Goal: Find specific page/section: Find specific page/section

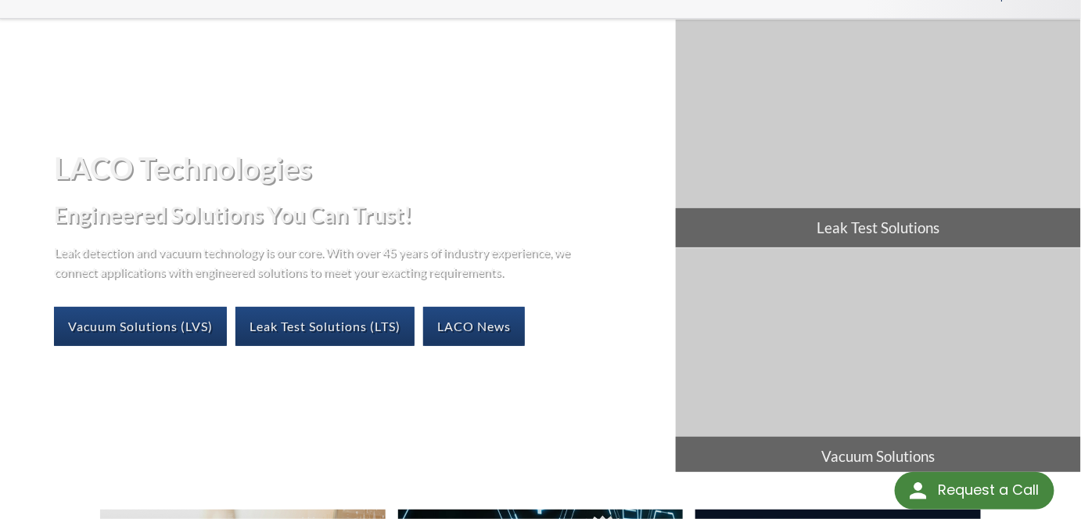
scroll to position [70, 0]
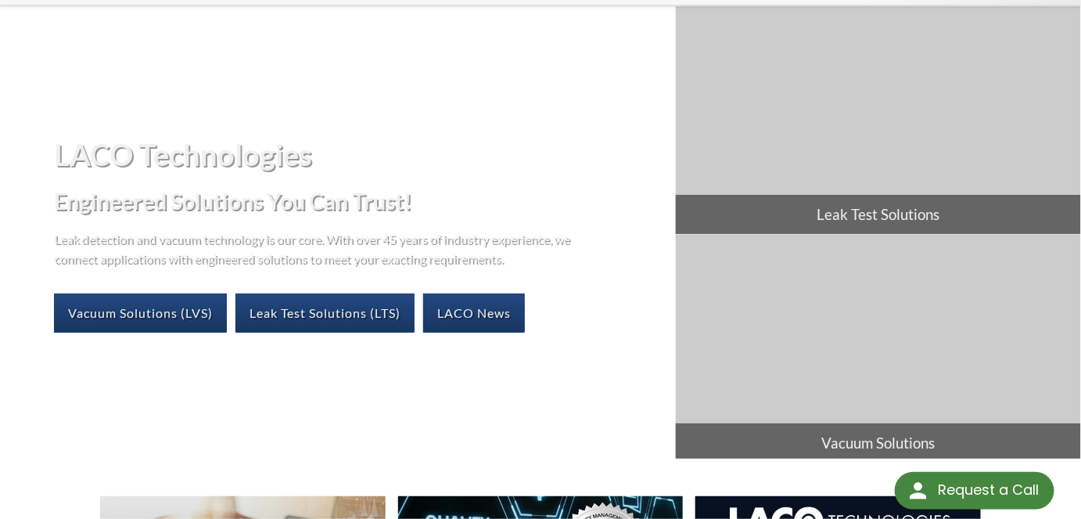
select select "Language Translate Widget"
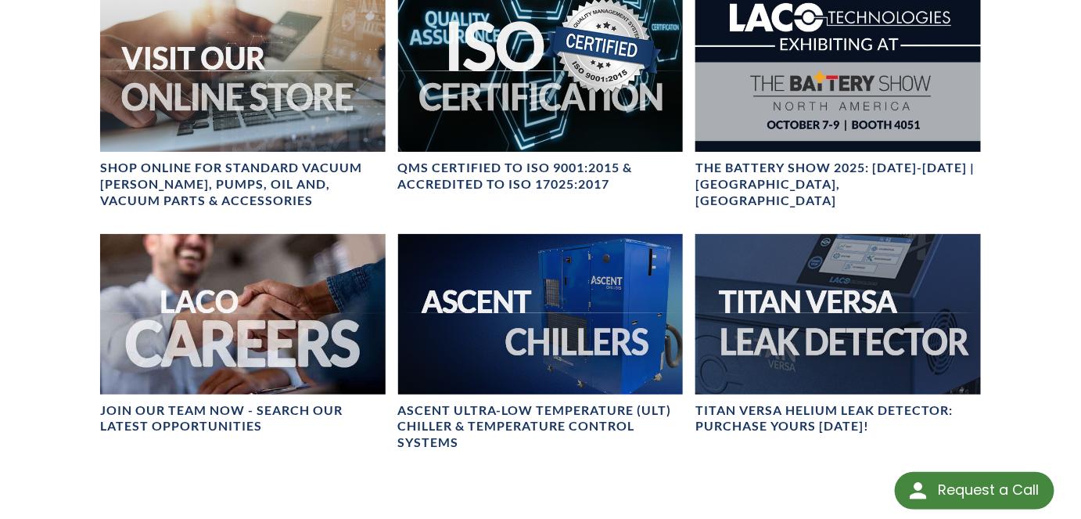
scroll to position [640, 0]
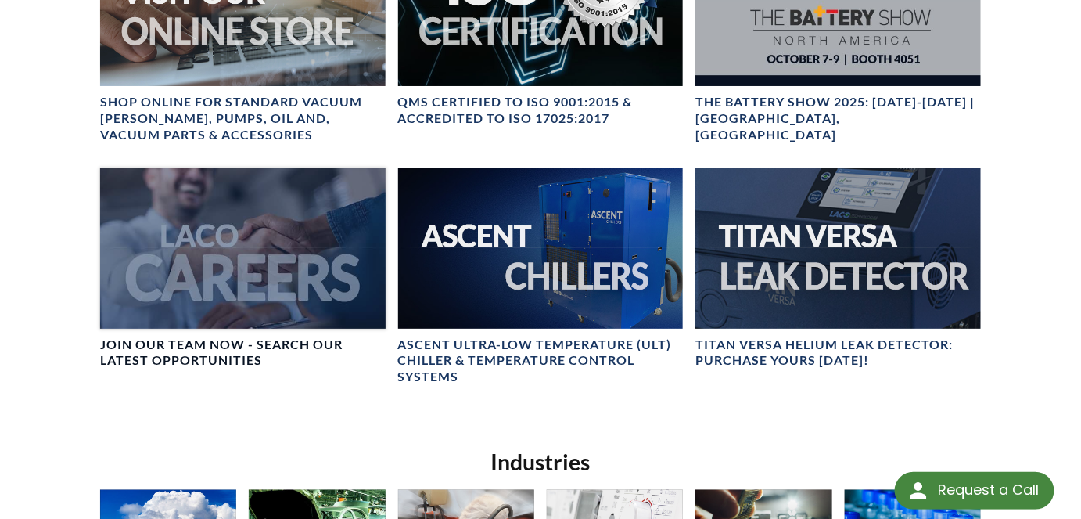
click at [256, 278] on div at bounding box center [243, 248] width 286 height 160
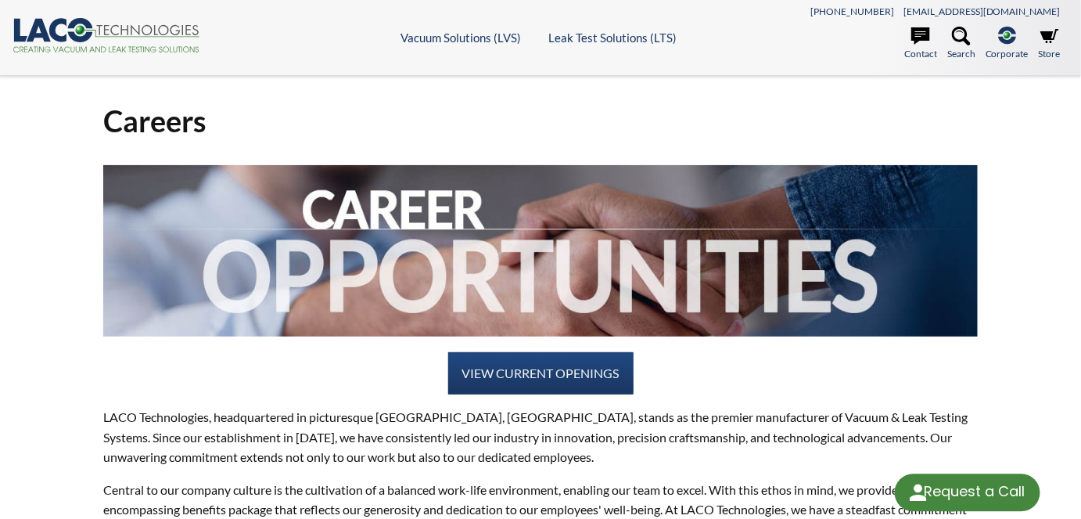
select select "Language Translate Widget"
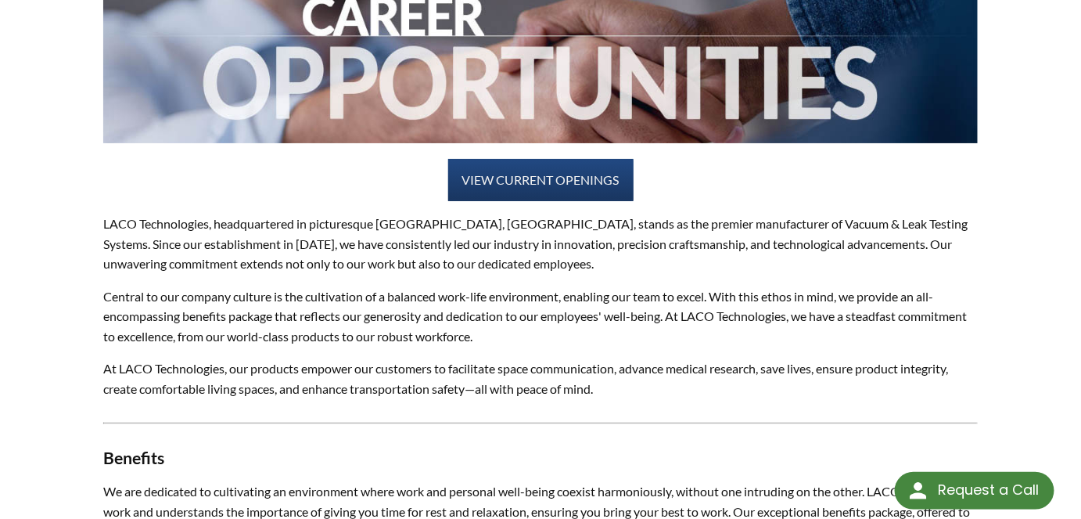
scroll to position [213, 0]
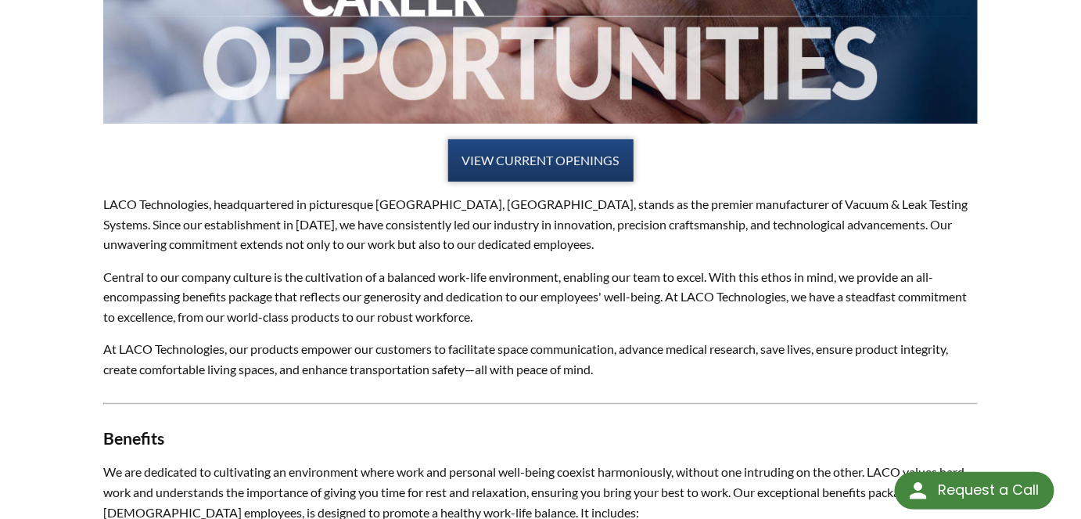
click at [570, 155] on link "VIEW CURRENT OPENINGS" at bounding box center [540, 160] width 185 height 42
